Goal: Task Accomplishment & Management: Use online tool/utility

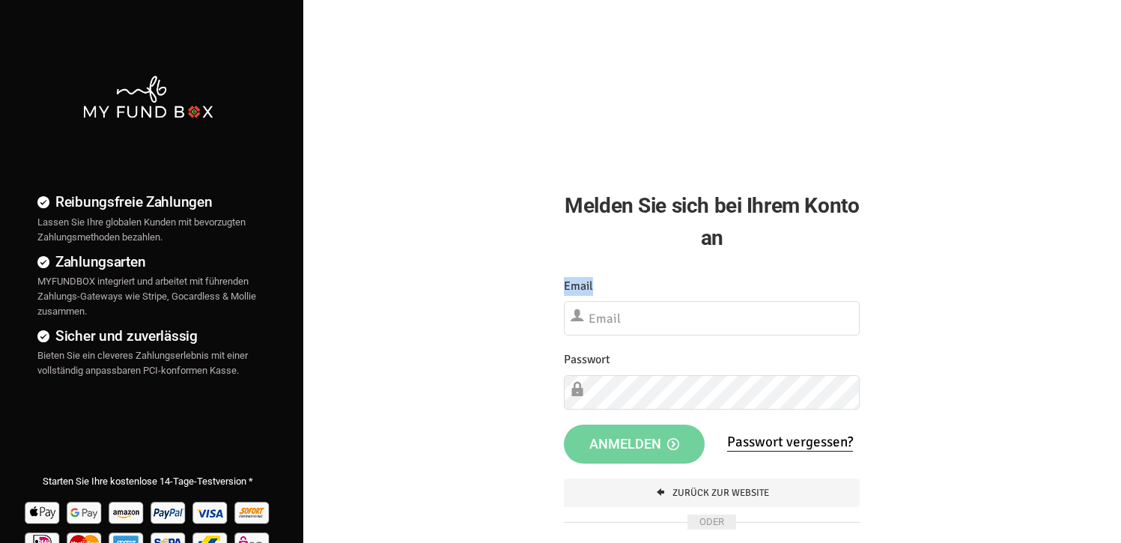
click at [607, 294] on div "Etwas ist falsch gelaufen. Schließen Sie bitte den Browser und öffnen Sie ihn e…" at bounding box center [712, 429] width 326 height 335
click at [608, 308] on input "text" at bounding box center [712, 318] width 296 height 34
type input "[EMAIL_ADDRESS][DOMAIN_NAME]"
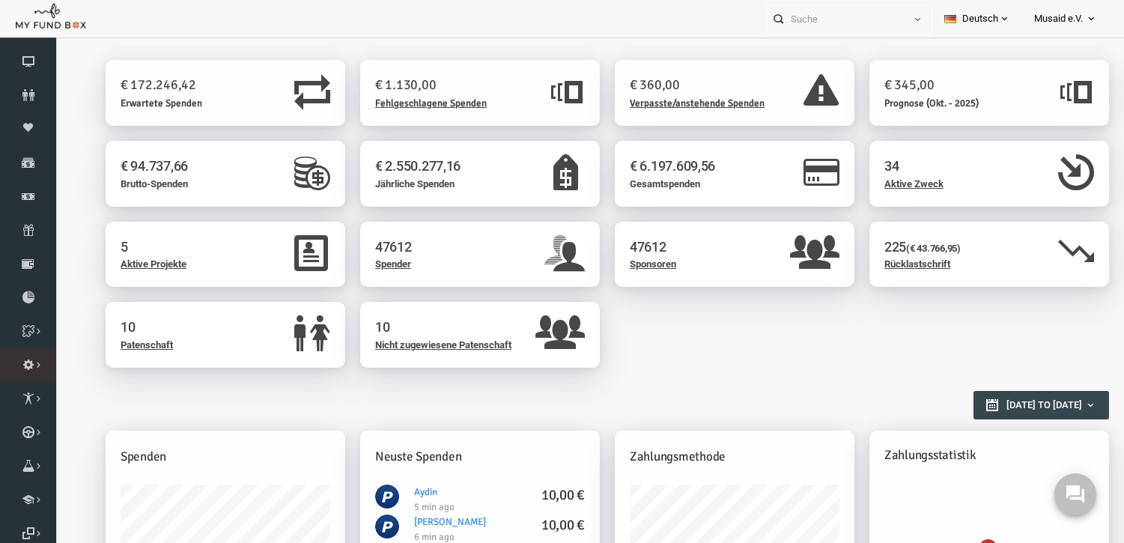
click at [0, 0] on link "Paypal Sync" at bounding box center [0, 0] width 0 height 0
click at [0, 0] on icon at bounding box center [0, 0] width 0 height 0
click at [31, 268] on icon at bounding box center [28, 264] width 56 height 12
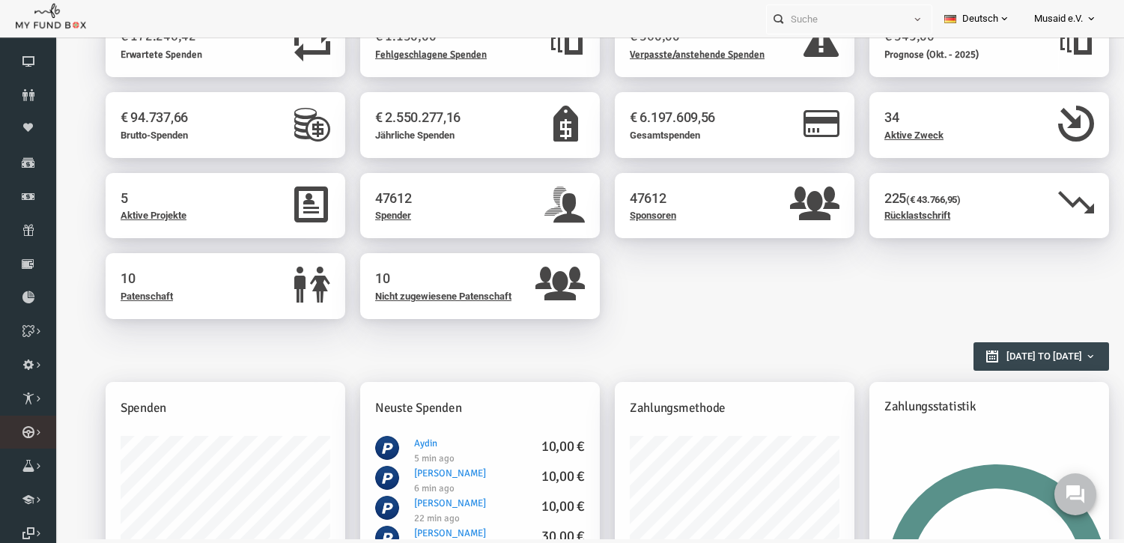
click at [0, 0] on link "Kurban Liste" at bounding box center [0, 0] width 0 height 0
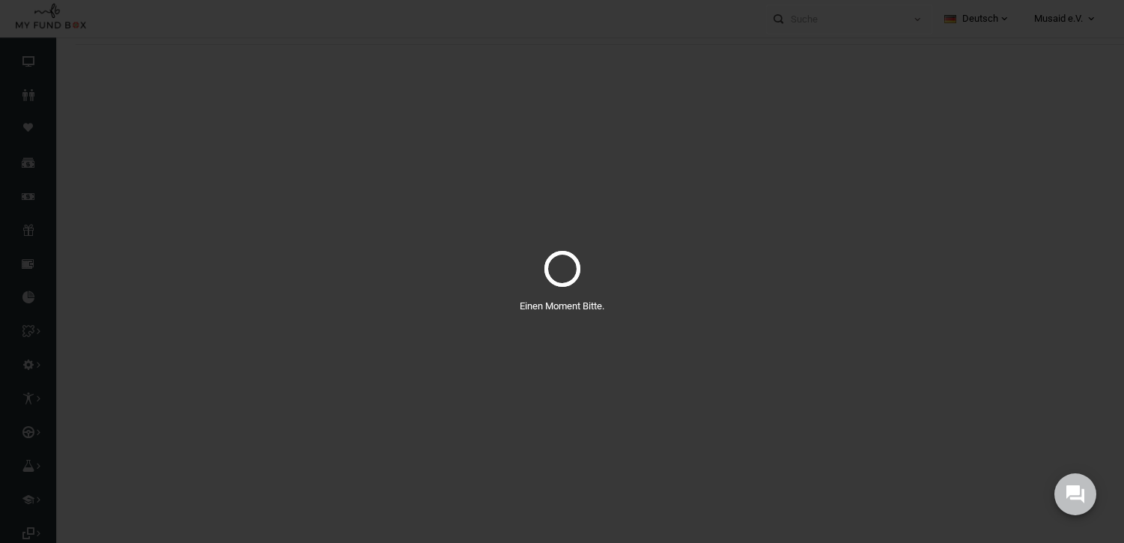
scroll to position [0, 0]
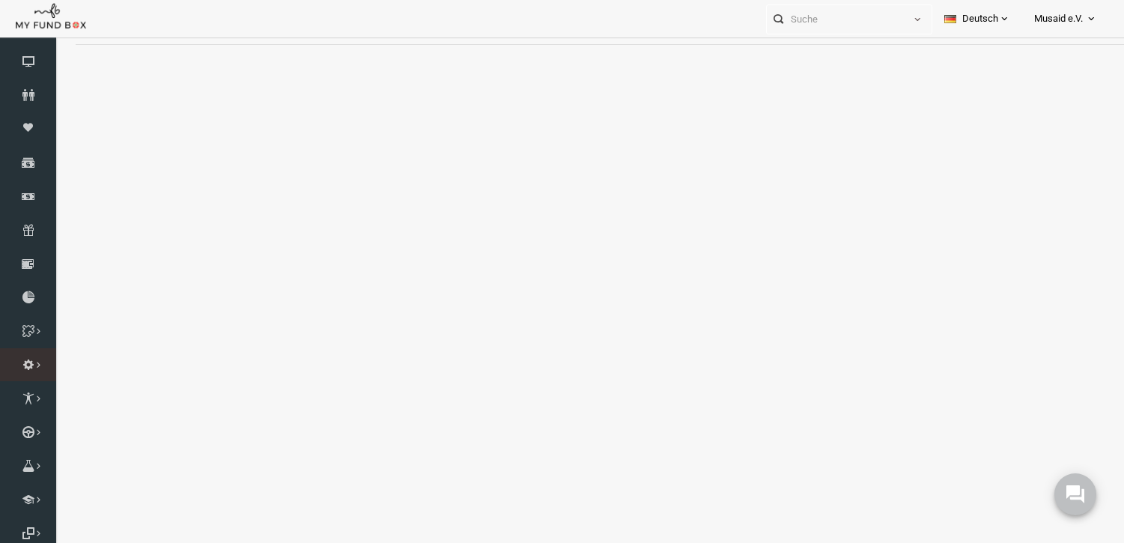
click at [0, 0] on link "Paypal Sync" at bounding box center [0, 0] width 0 height 0
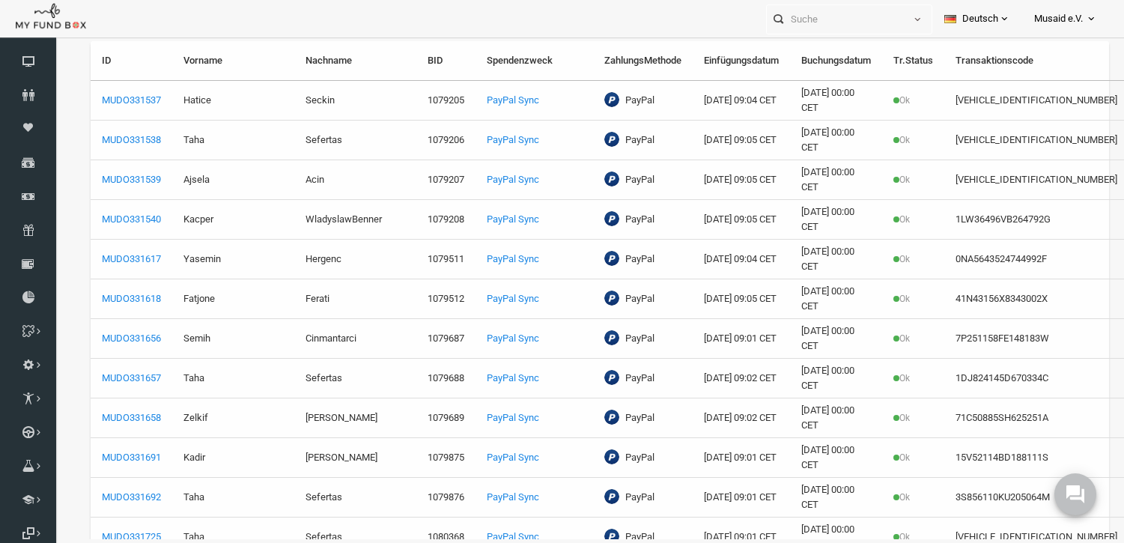
select select "100"
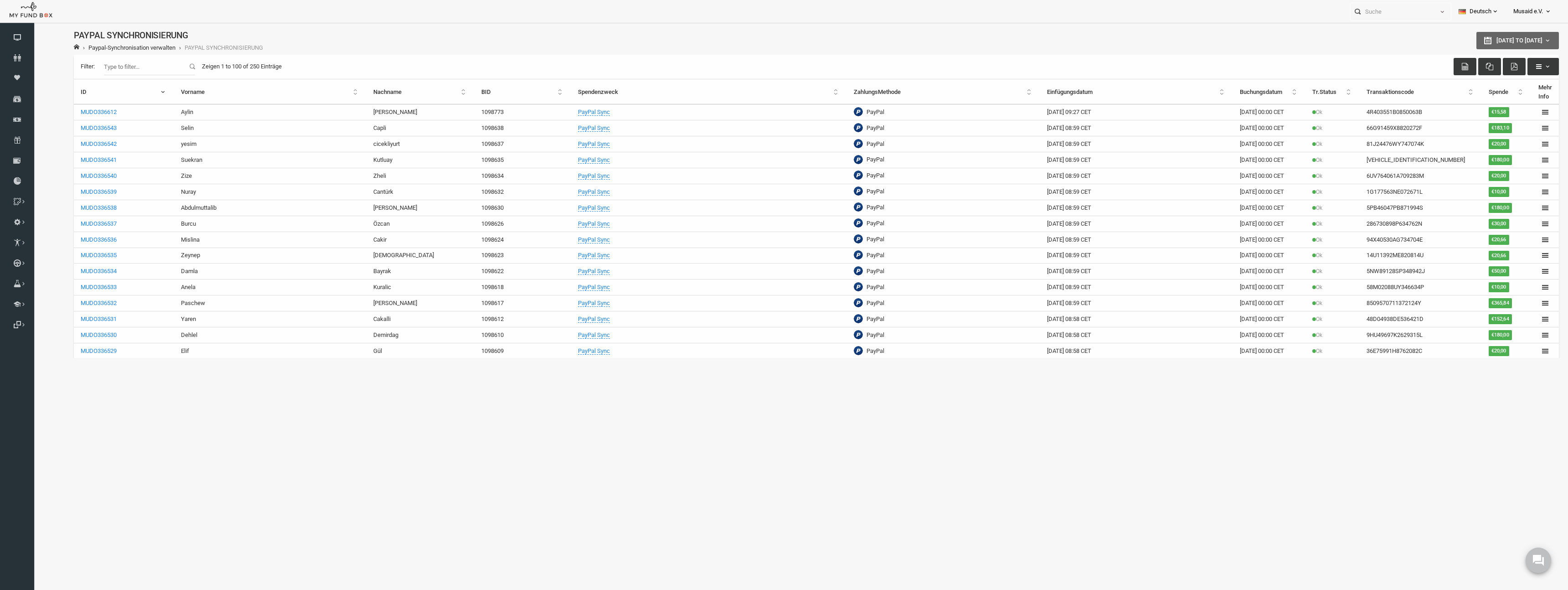
click at [108, 74] on div "Filter: Zeigen 1 to 100 of 250 Einträge" at bounding box center [785, 67] width 1485 height 24
click at [108, 74] on input "Filter:" at bounding box center [119, 66] width 91 height 17
type input "alara"
click at [100, 76] on div "Filter: alara Zeigen 1 to 100 of 250 Einträge" at bounding box center [785, 67] width 1485 height 24
click at [107, 66] on input "alara" at bounding box center [119, 66] width 91 height 17
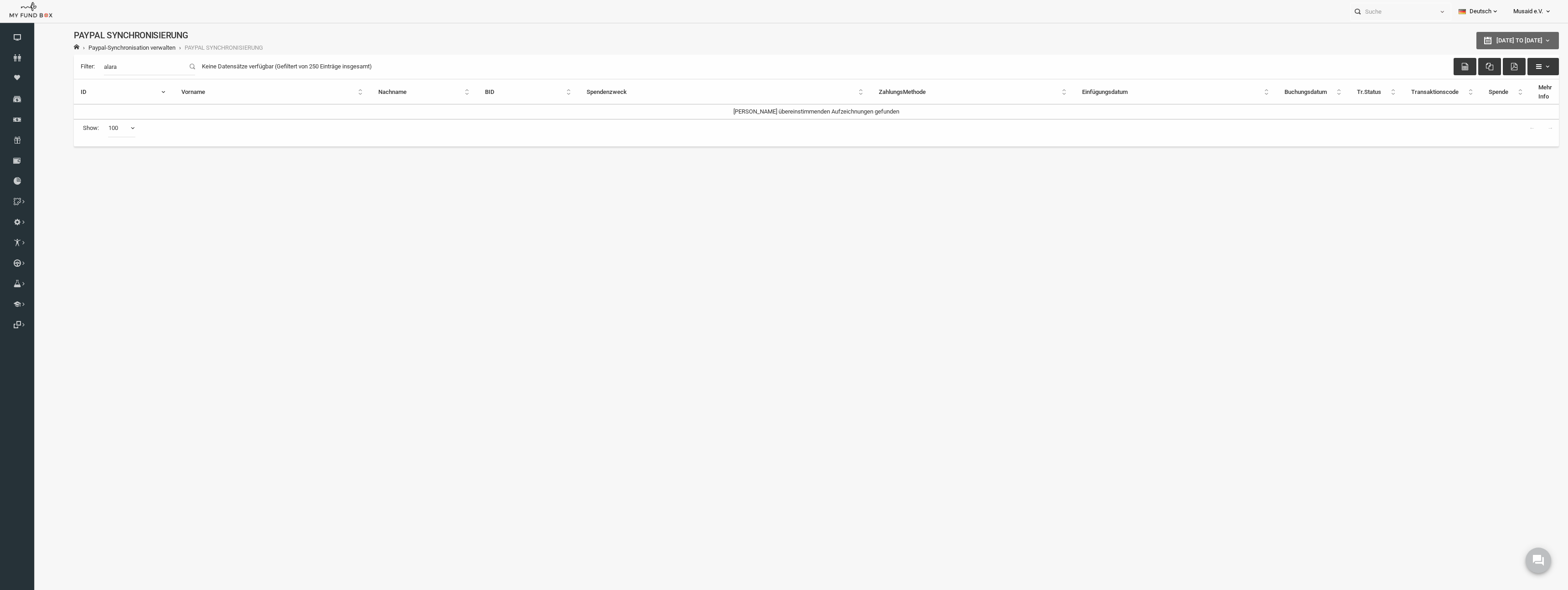
click at [150, 66] on input "alara" at bounding box center [119, 66] width 91 height 17
click at [101, 68] on input "alara" at bounding box center [119, 66] width 91 height 17
click at [688, 35] on button "[DATE] to [DATE]" at bounding box center [1487, 40] width 83 height 17
click at [688, 46] on button "[DATE] to [DATE]" at bounding box center [1487, 40] width 83 height 17
click at [688, 39] on span "[DATE] to [DATE]" at bounding box center [1489, 40] width 46 height 7
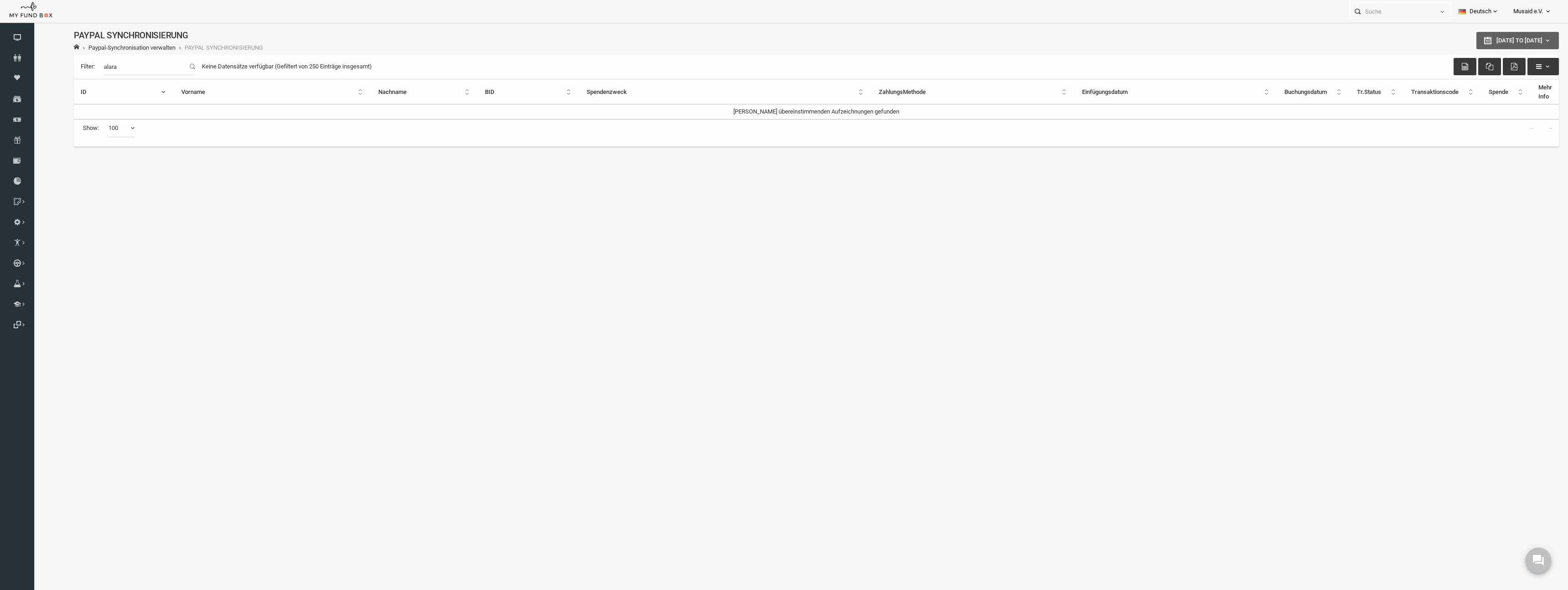
click at [688, 41] on span "[DATE] to [DATE]" at bounding box center [1489, 40] width 46 height 7
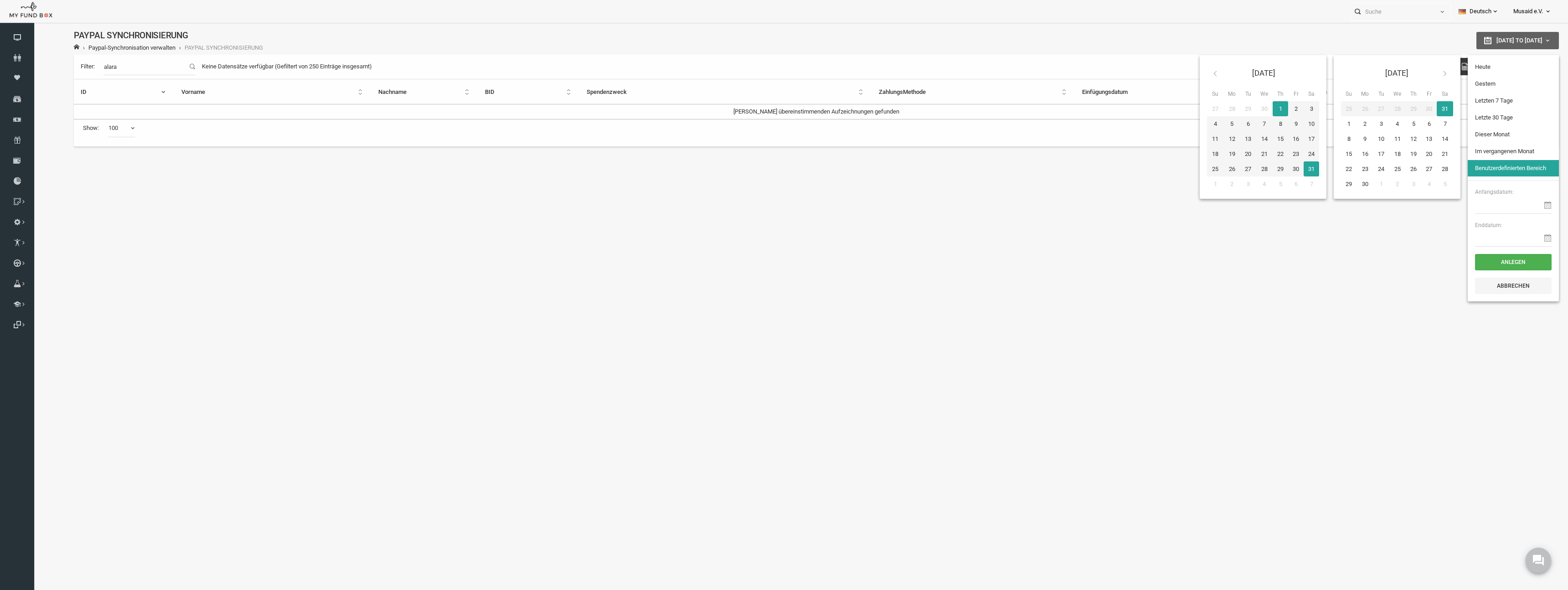
type input "[DATE]"
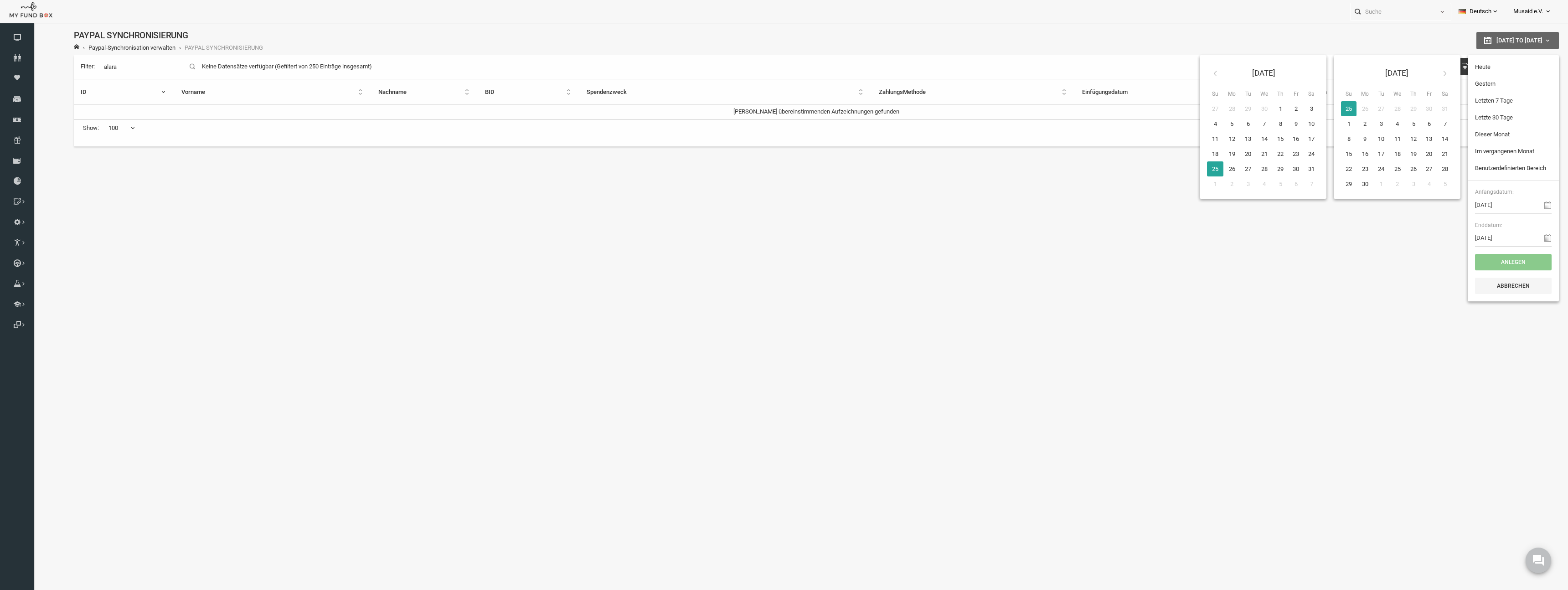
type input "[DATE]"
click at [688, 262] on button "Anlegen" at bounding box center [1482, 262] width 77 height 16
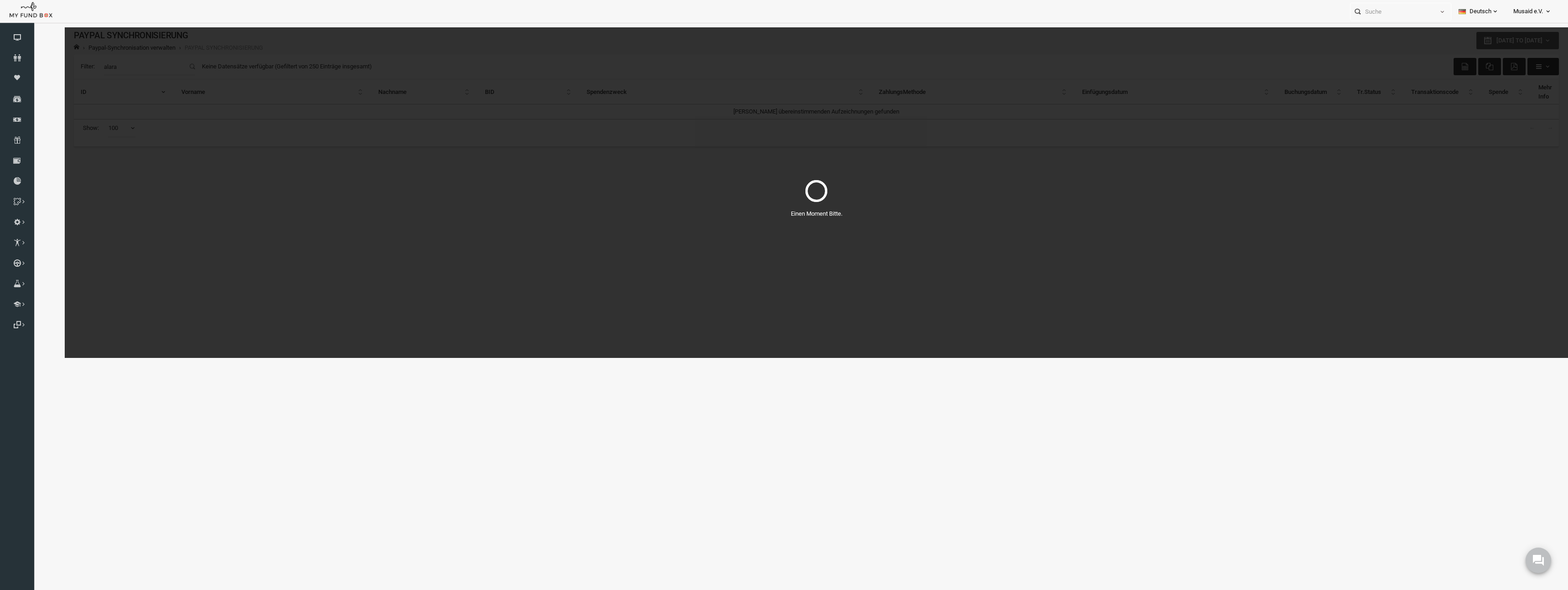
select select "100"
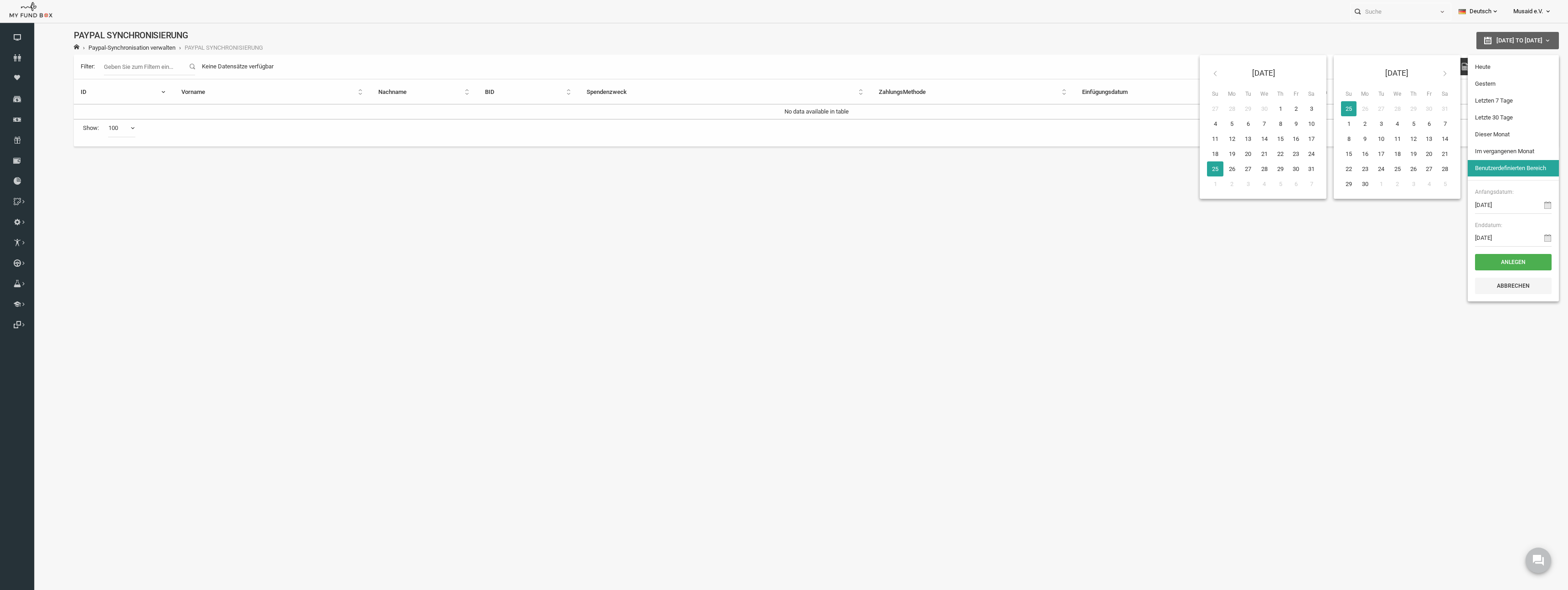
click at [688, 44] on button "[DATE] to [DATE]" at bounding box center [1487, 40] width 83 height 17
type input "[DATE]"
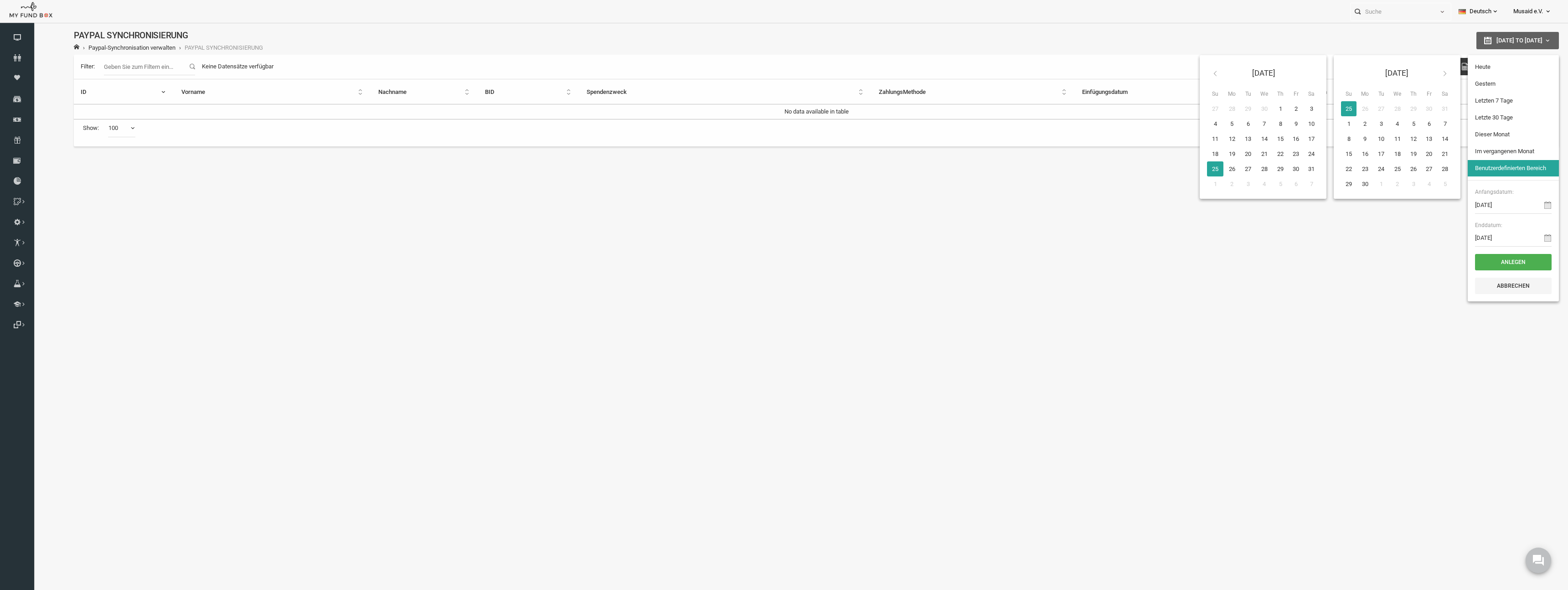
type input "[DATE]"
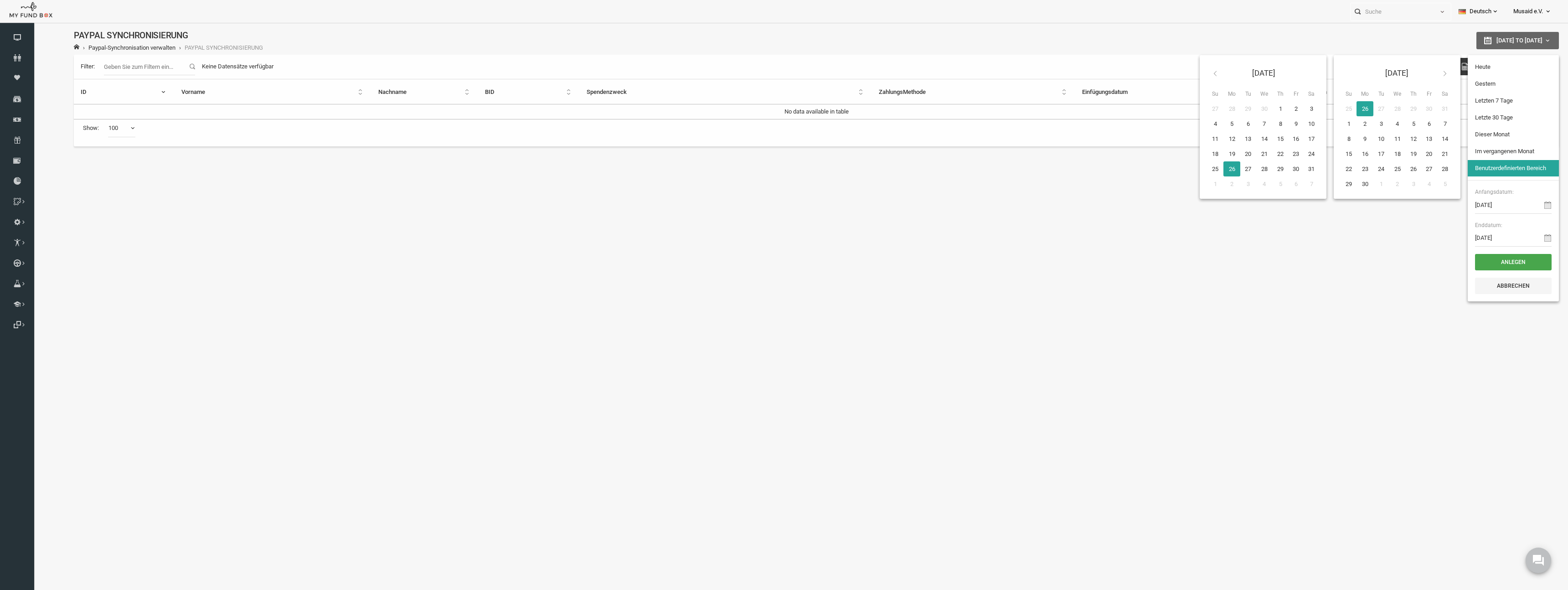
click at [688, 257] on button "Anlegen" at bounding box center [1482, 262] width 77 height 16
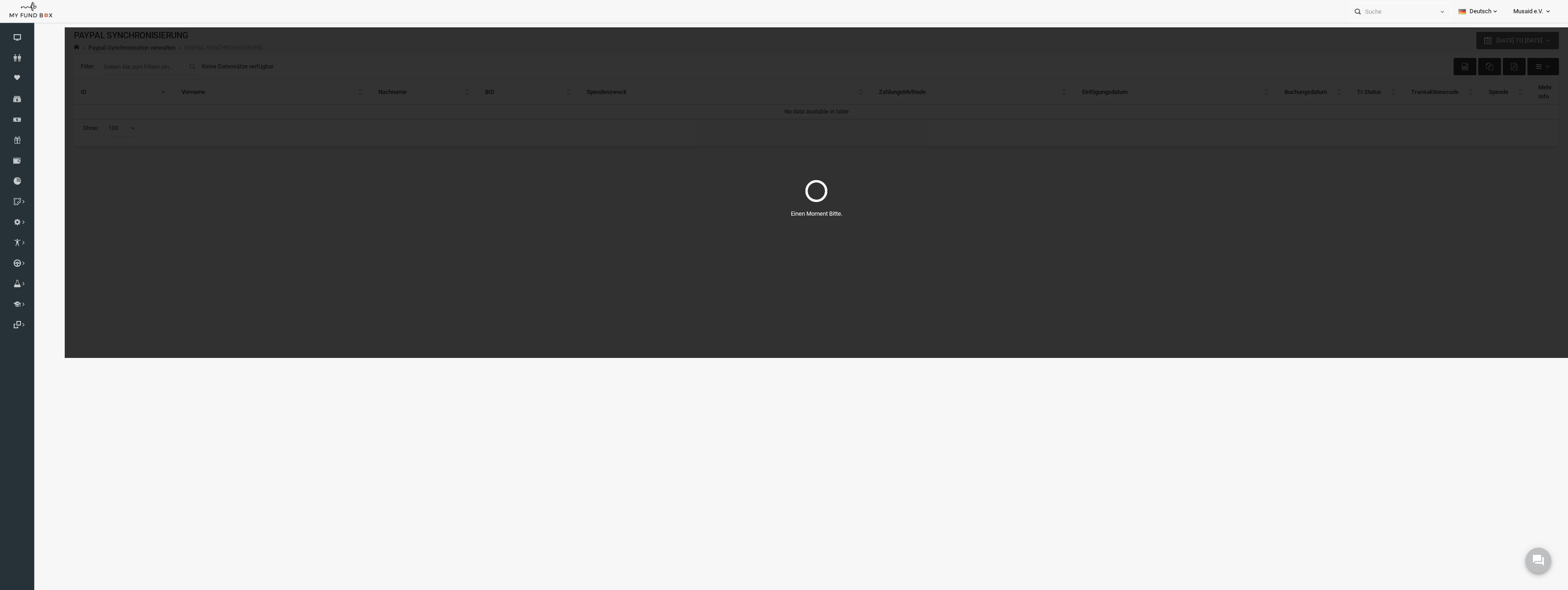
select select "100"
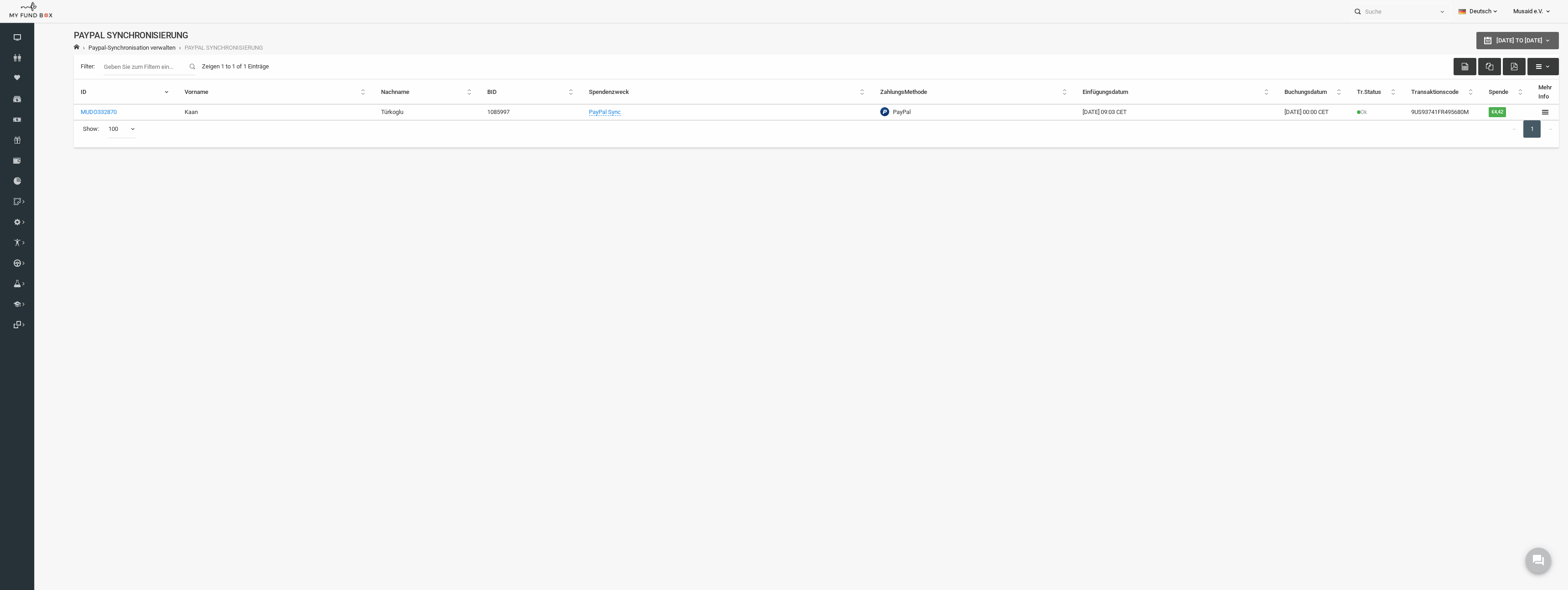
click at [688, 41] on span "[DATE] to [DATE]" at bounding box center [1489, 40] width 46 height 7
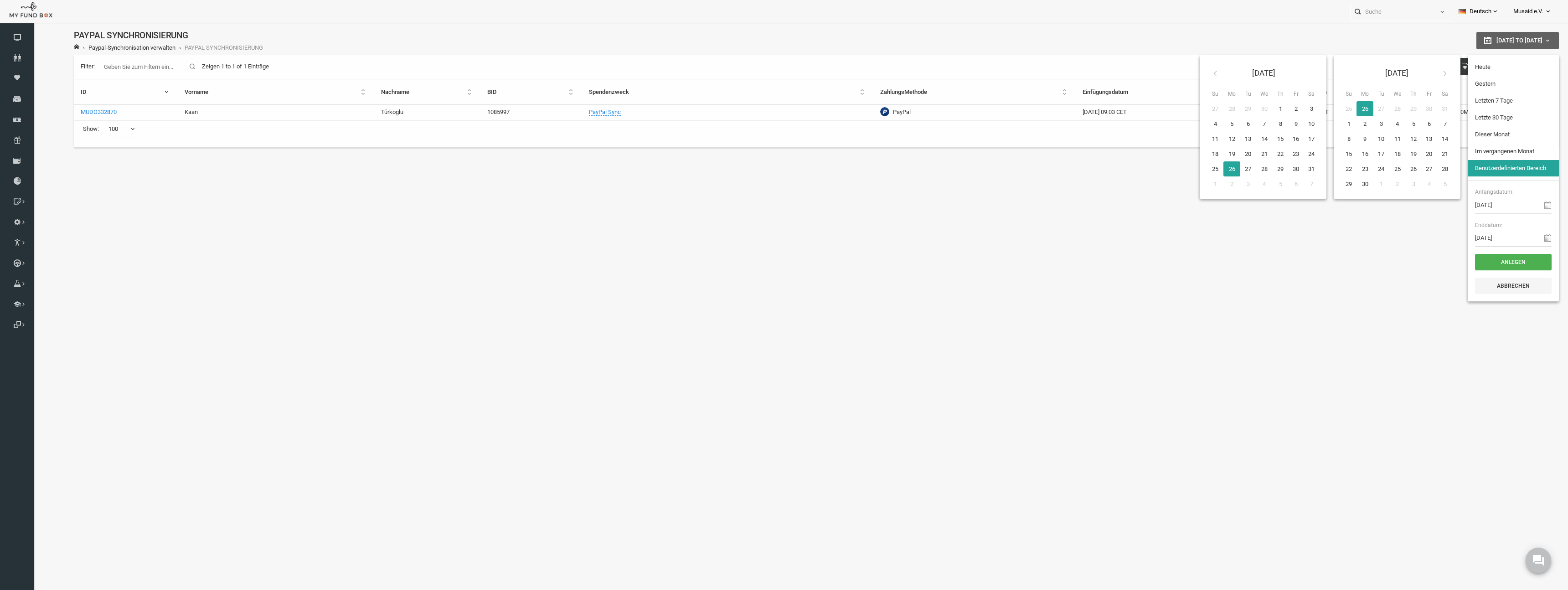
type input "[DATE]"
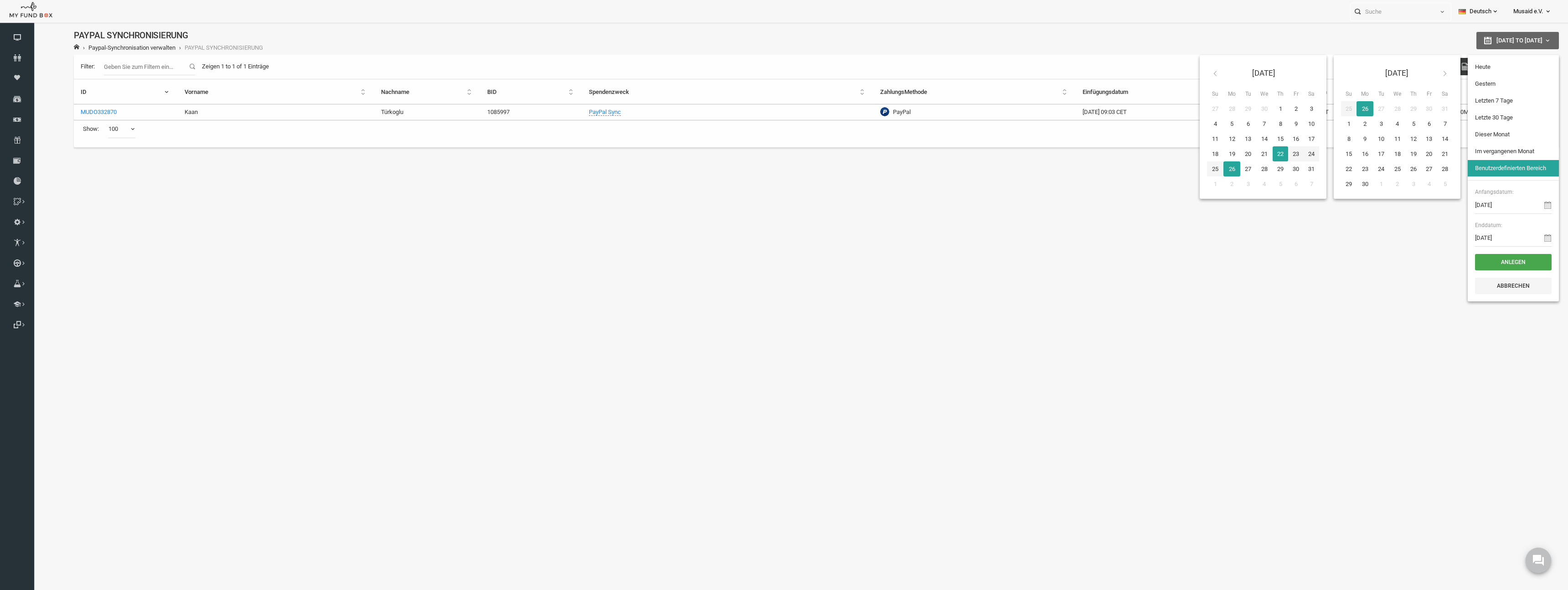
click at [688, 264] on button "Anlegen" at bounding box center [1482, 262] width 77 height 16
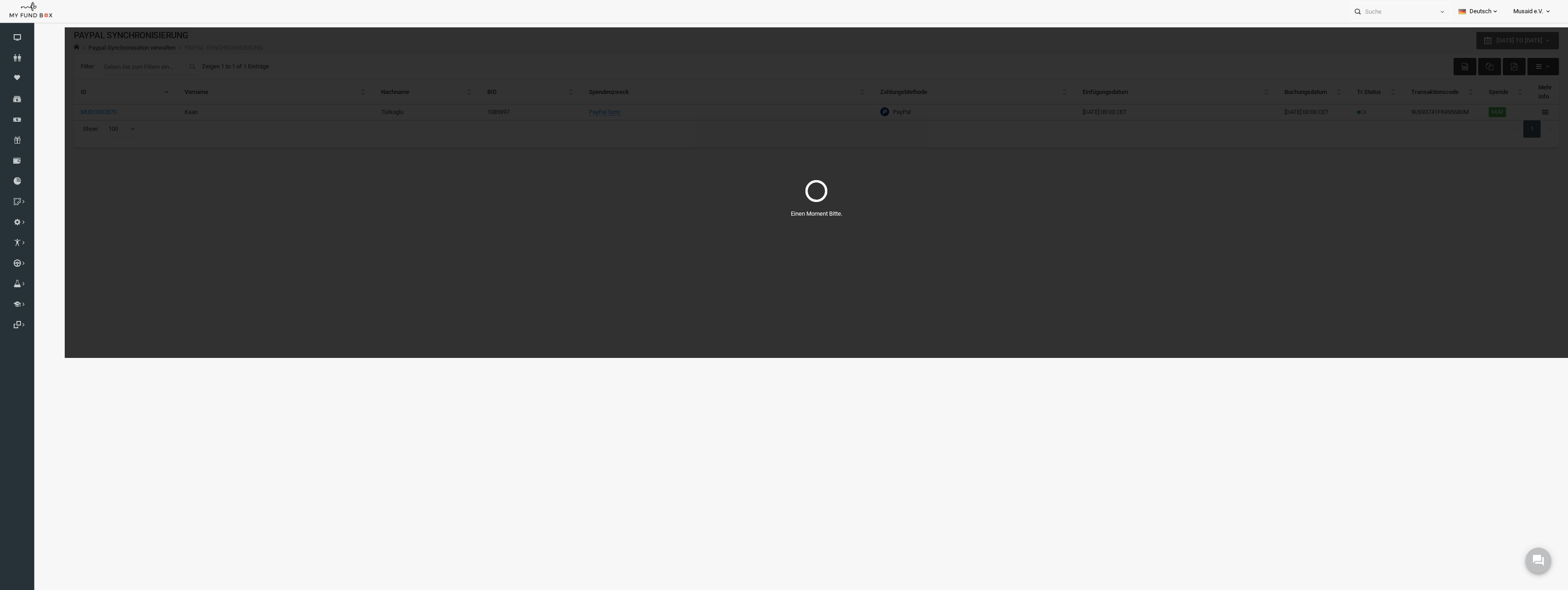
select select "100"
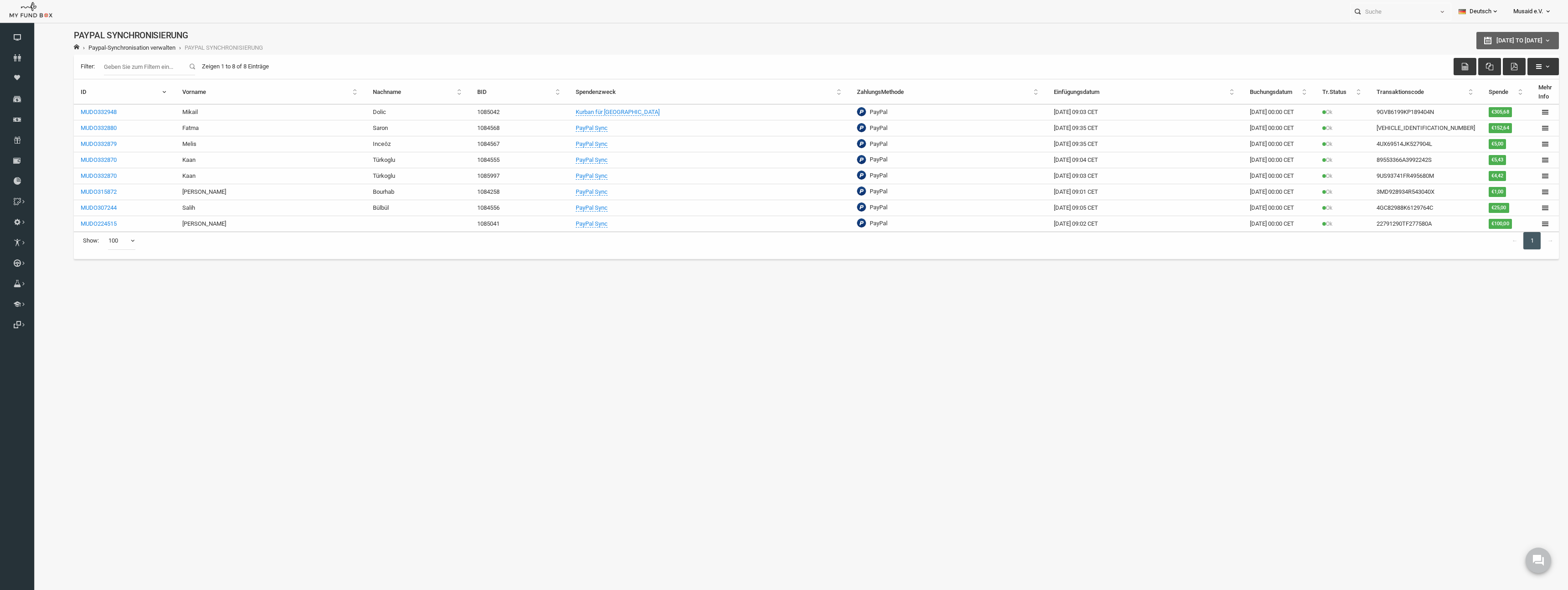
click at [688, 44] on button "[DATE] to [DATE]" at bounding box center [1487, 40] width 83 height 17
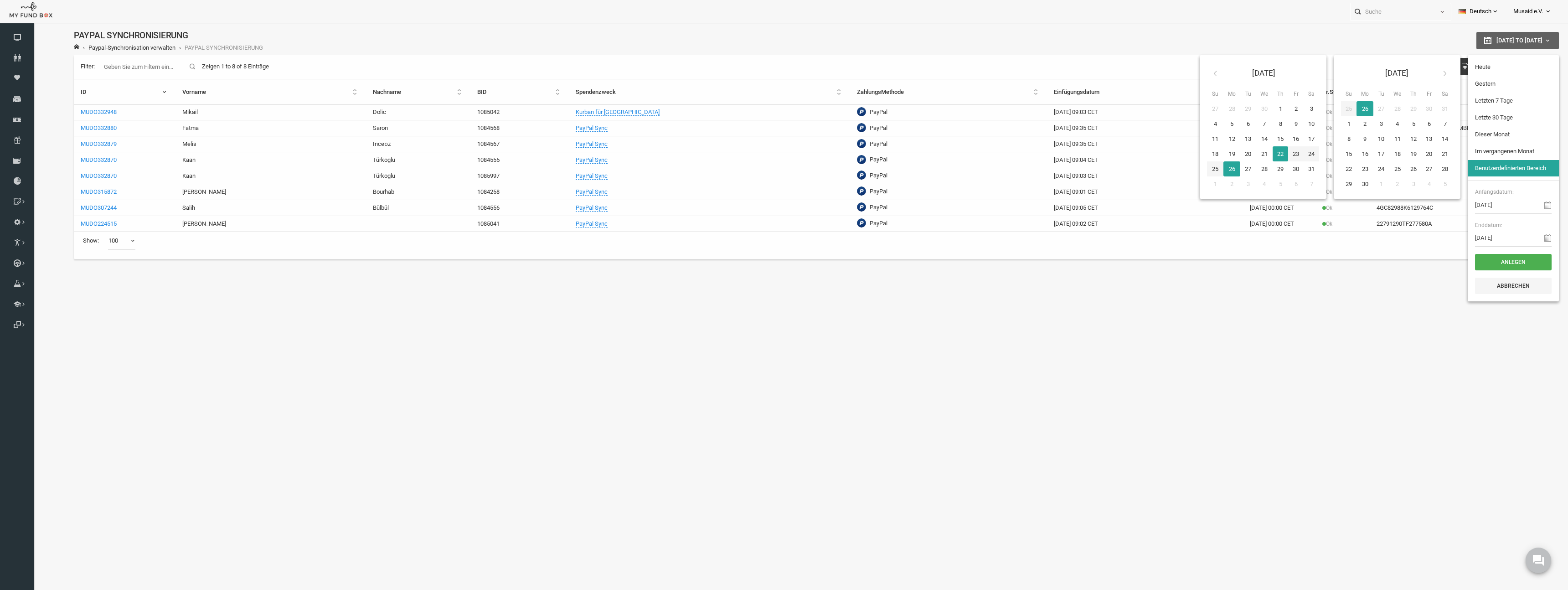
type input "[DATE]"
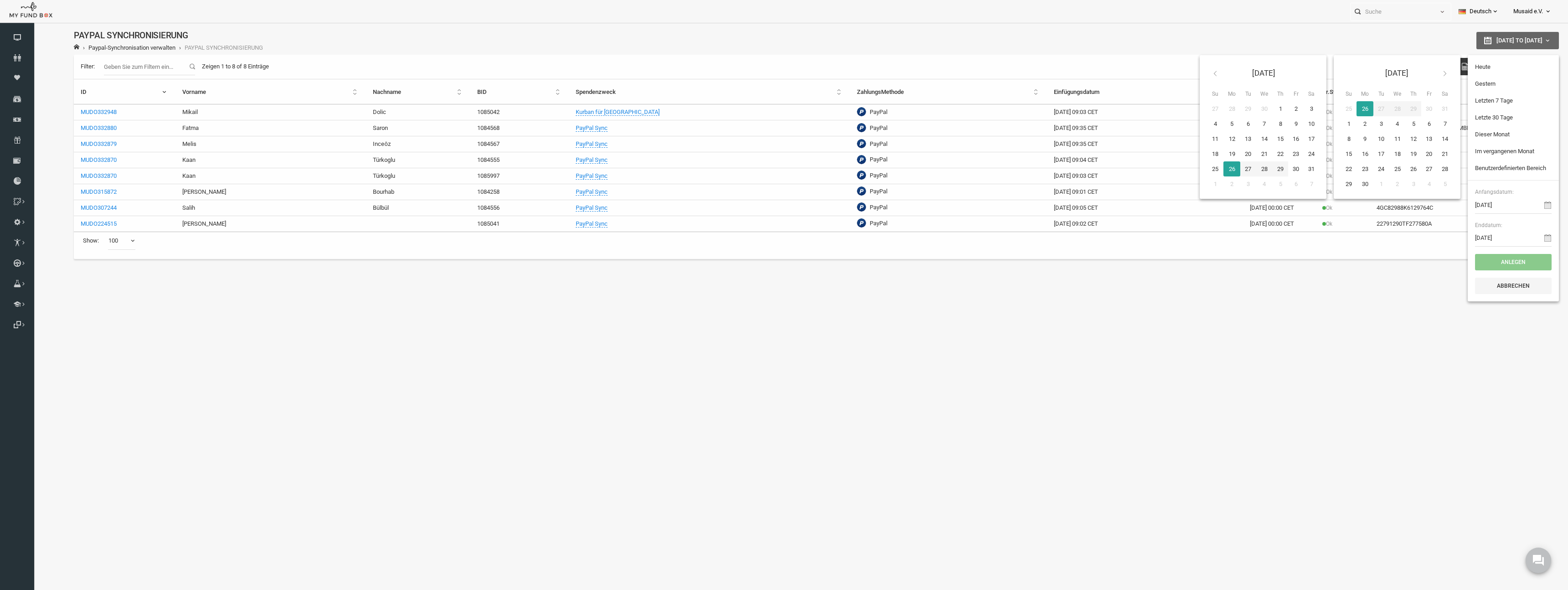
type input "[DATE]"
click at [688, 258] on button "Anlegen" at bounding box center [1482, 262] width 77 height 16
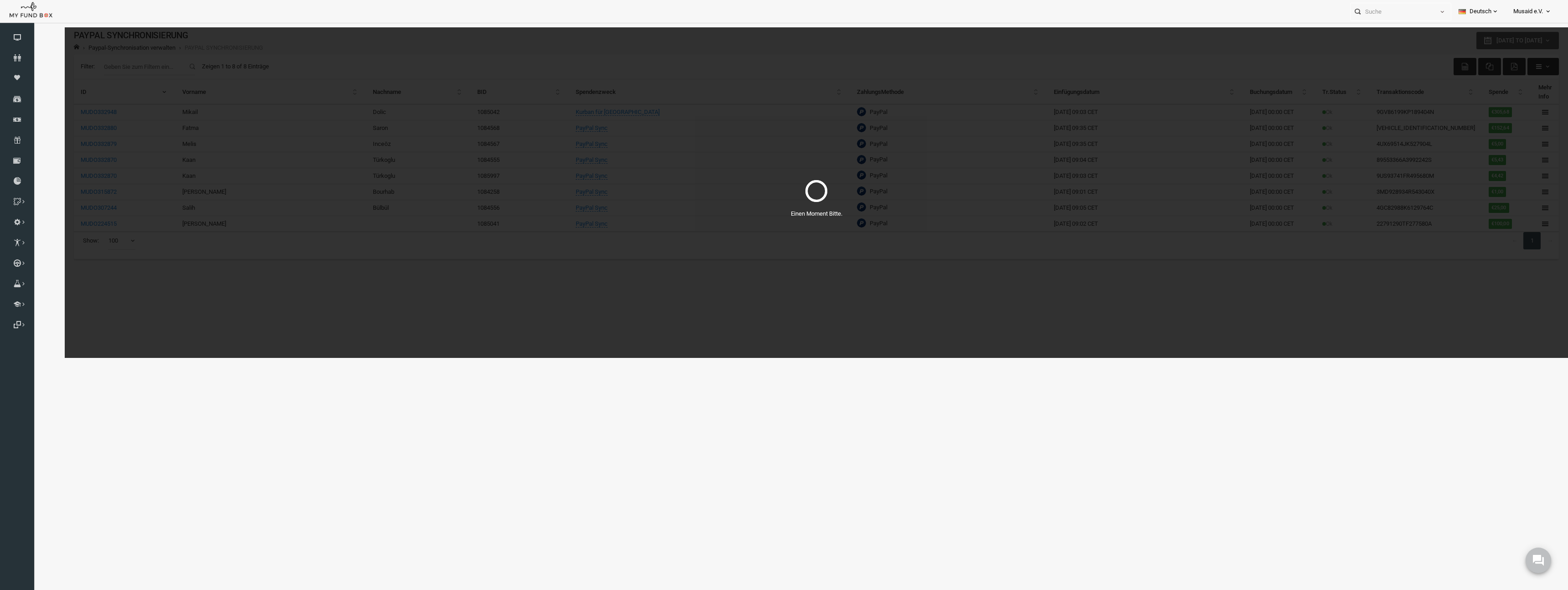
select select "100"
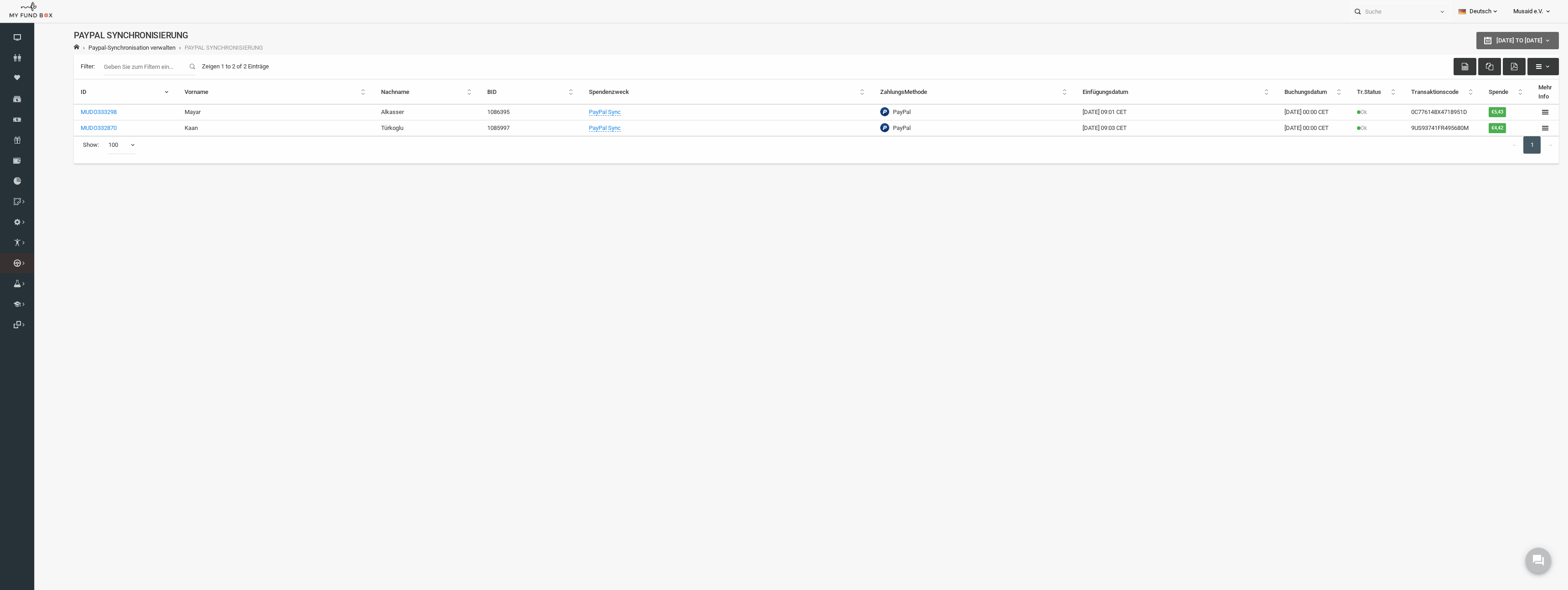
click at [0, 0] on icon at bounding box center [0, 0] width 0 height 0
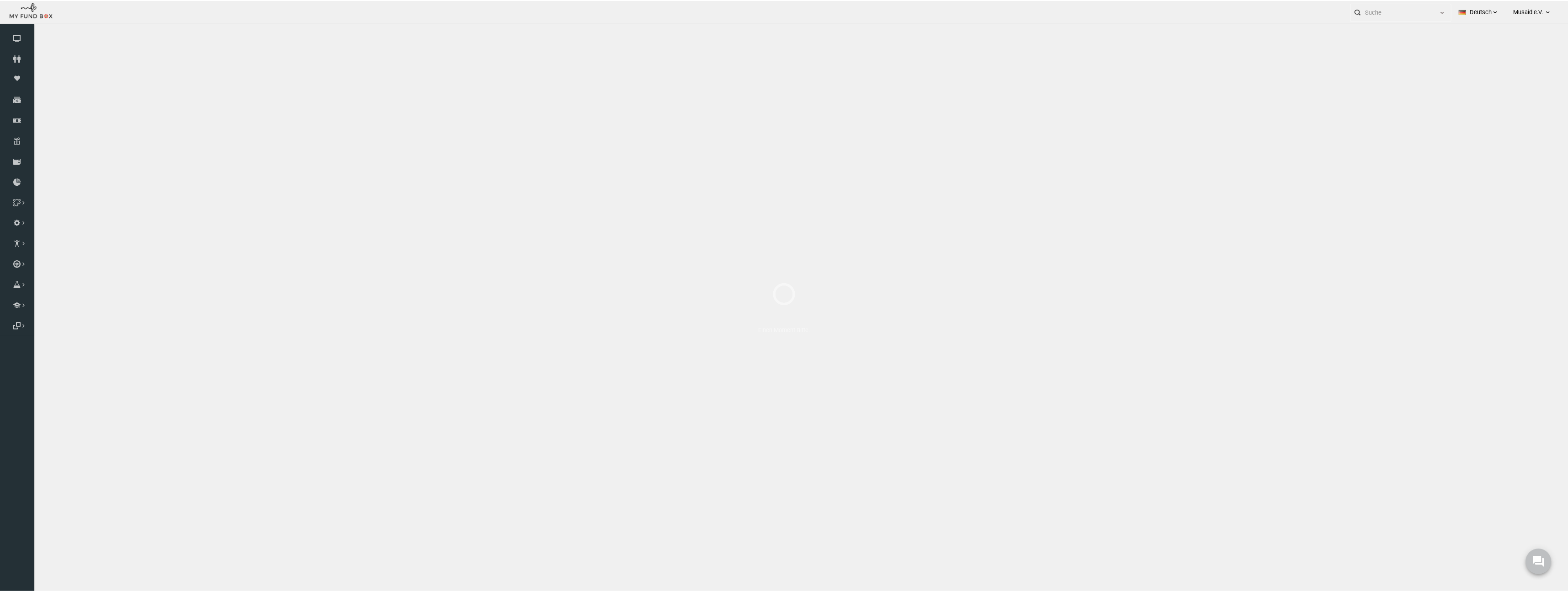
select select "100"
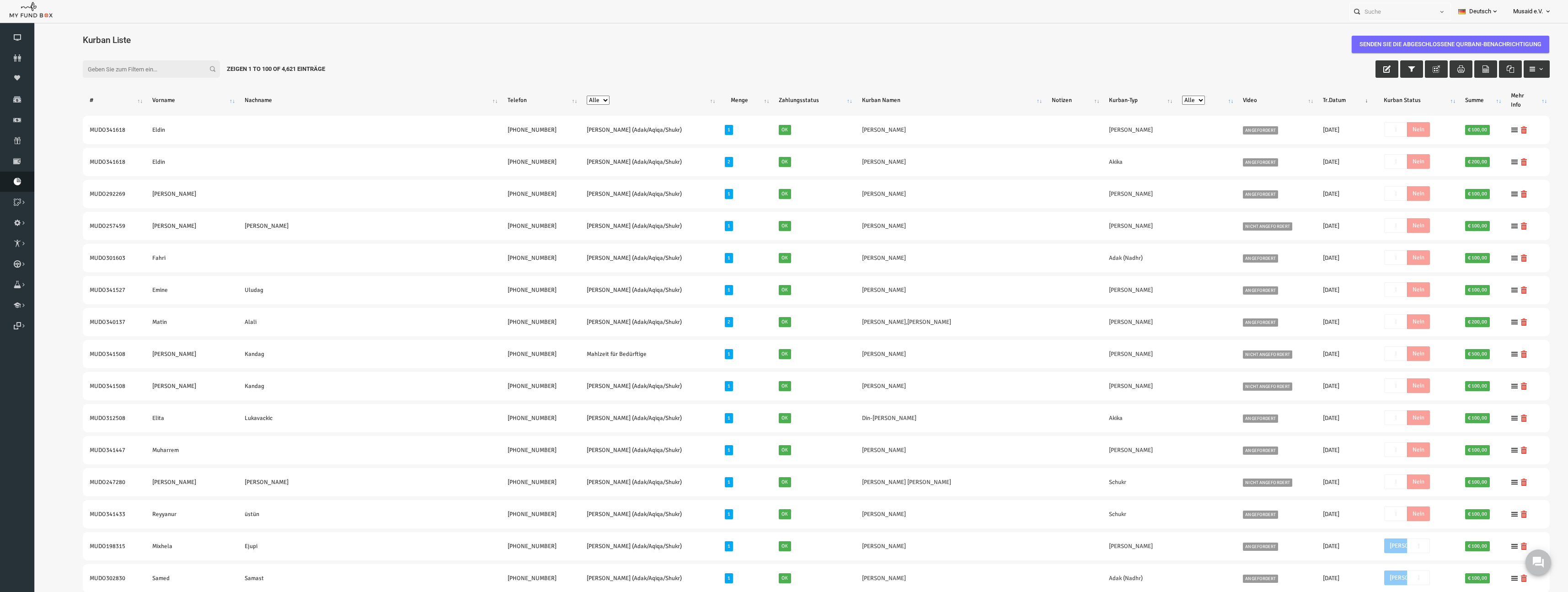
click at [21, 175] on link "Berichte herunterladen" at bounding box center [17, 181] width 34 height 20
